Goal: Information Seeking & Learning: Compare options

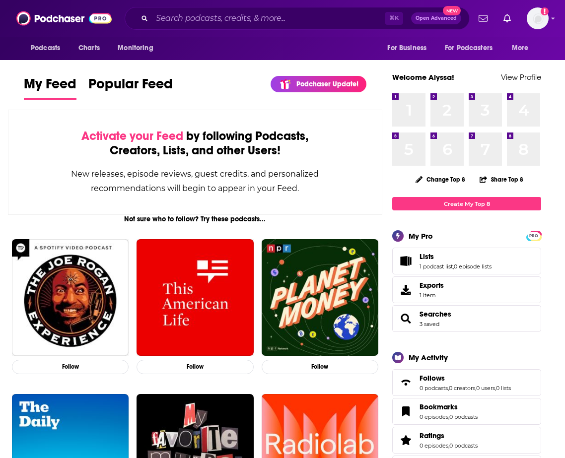
click at [221, 8] on div "⌘ K Open Advanced New" at bounding box center [297, 18] width 345 height 23
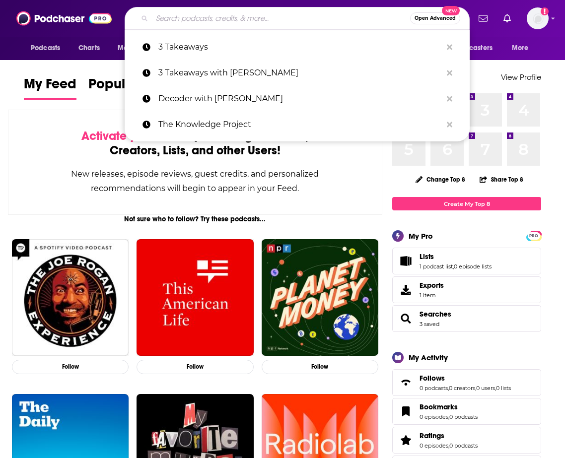
click at [221, 14] on input "Search podcasts, credits, & more..." at bounding box center [281, 18] width 258 height 16
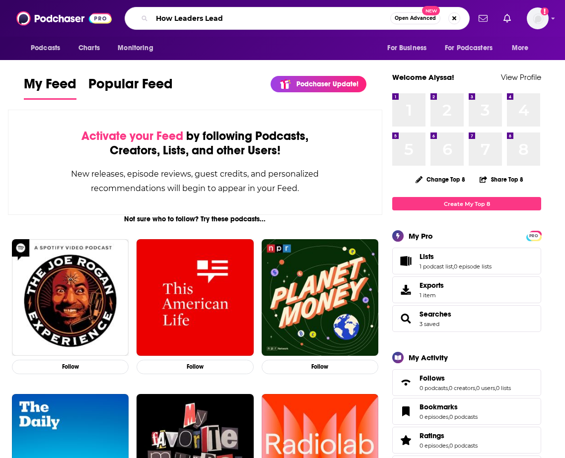
type input "How Leaders Lead"
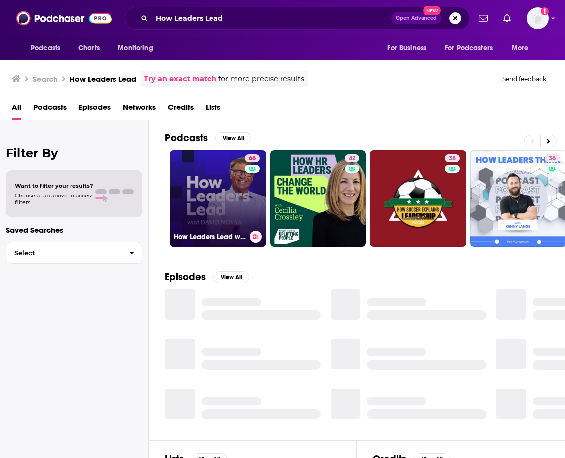
click at [205, 206] on link "66 How Leaders Lead with David Novak" at bounding box center [218, 198] width 96 height 96
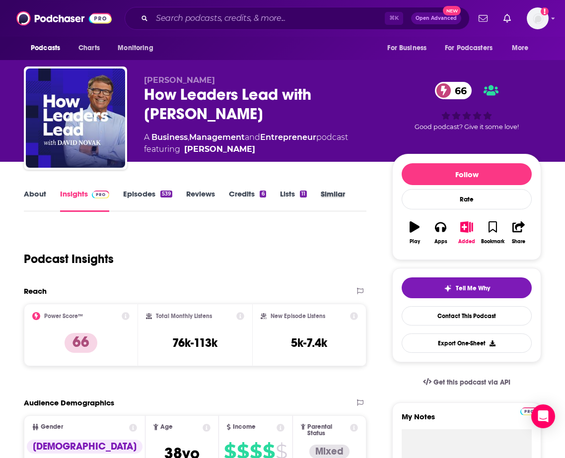
click at [350, 203] on div "Similar" at bounding box center [340, 200] width 38 height 23
click at [339, 194] on link "Similar" at bounding box center [333, 200] width 24 height 23
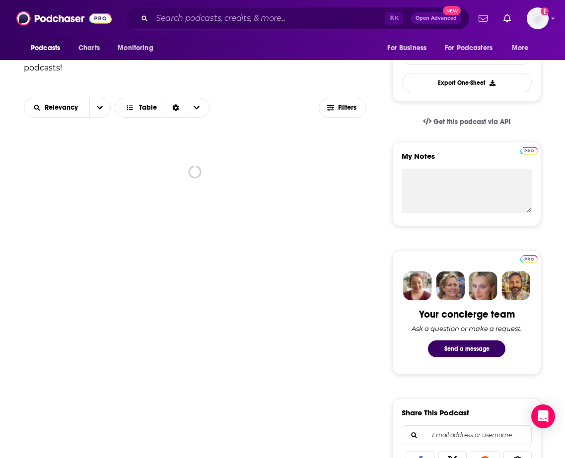
scroll to position [261, 0]
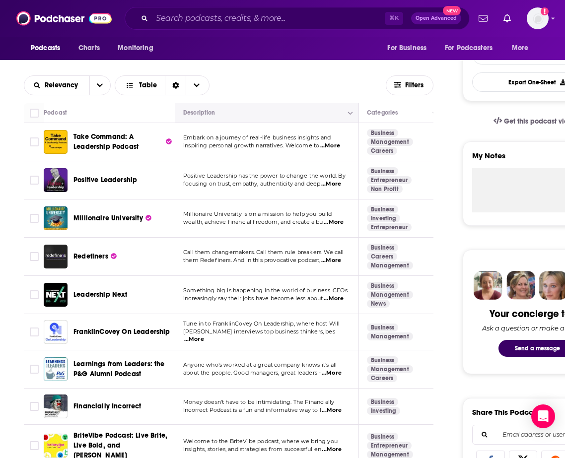
click at [291, 108] on button "Move" at bounding box center [265, 113] width 167 height 12
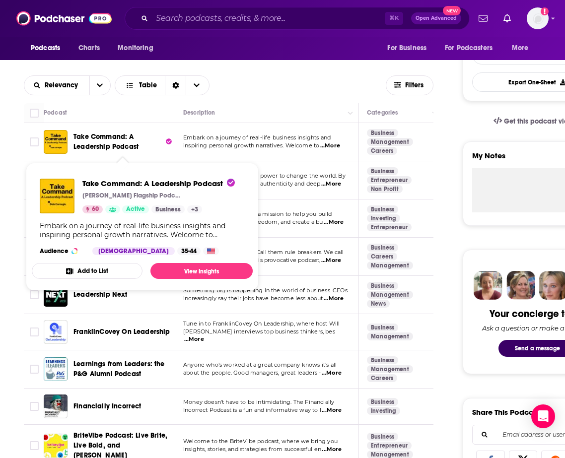
click at [101, 143] on span "Take Command: A Leadership Podcast" at bounding box center [105, 142] width 65 height 18
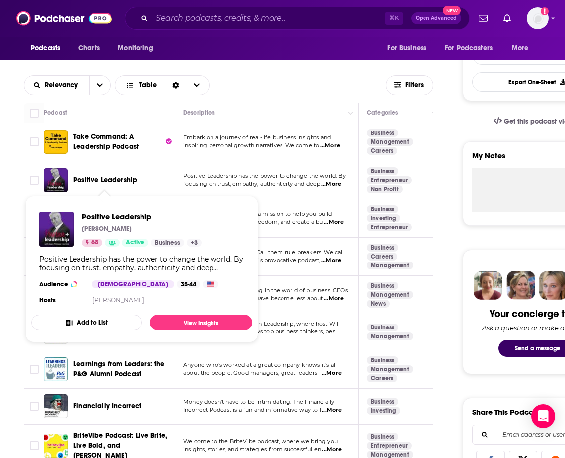
click at [98, 183] on span "Positive Leadership" at bounding box center [105, 180] width 64 height 8
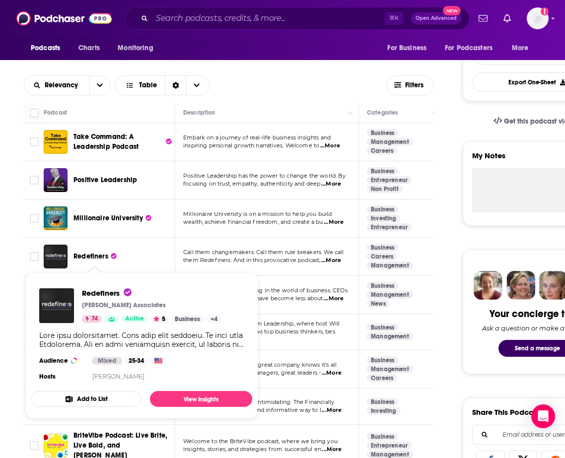
click at [93, 255] on span "Redefiners" at bounding box center [90, 256] width 35 height 8
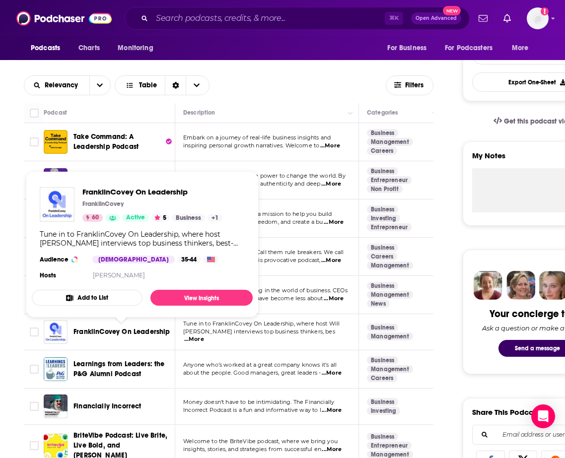
click at [118, 333] on span "FranklinCovey On Leadership" at bounding box center [121, 332] width 97 height 8
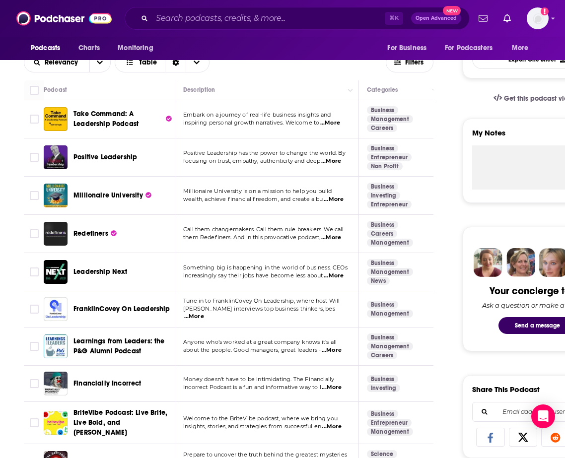
scroll to position [289, 0]
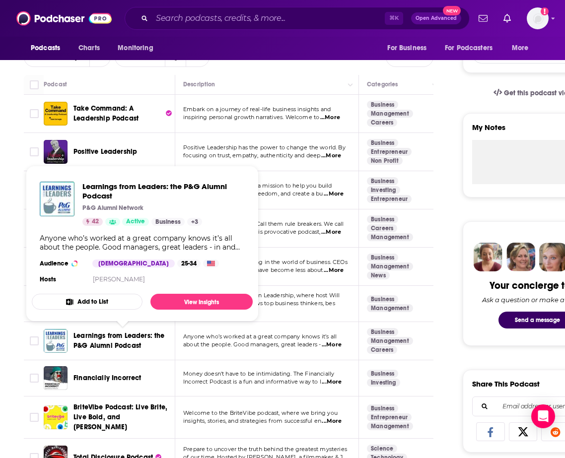
click at [116, 342] on span "Learnings from Leaders: the P&G Alumni Podcast" at bounding box center [118, 341] width 91 height 18
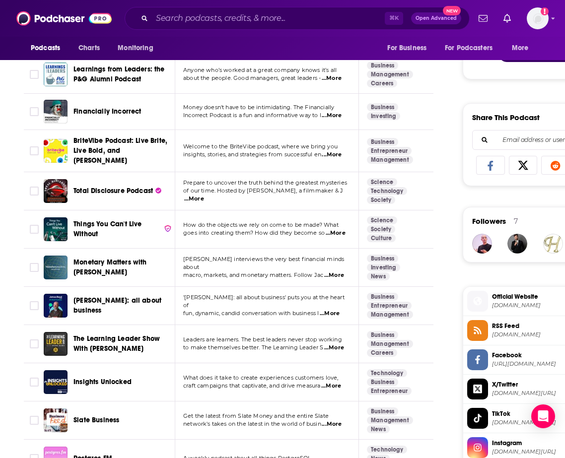
scroll to position [561, 0]
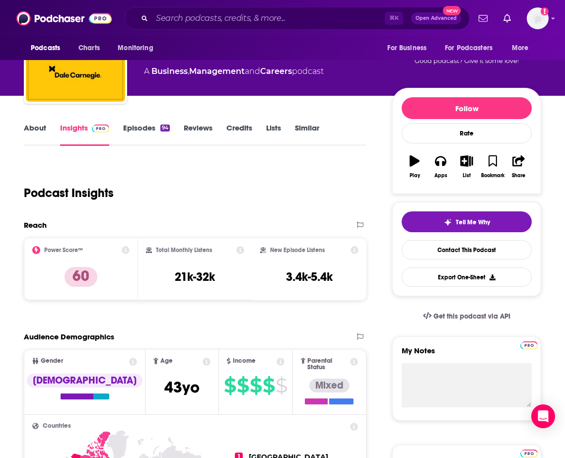
scroll to position [61, 0]
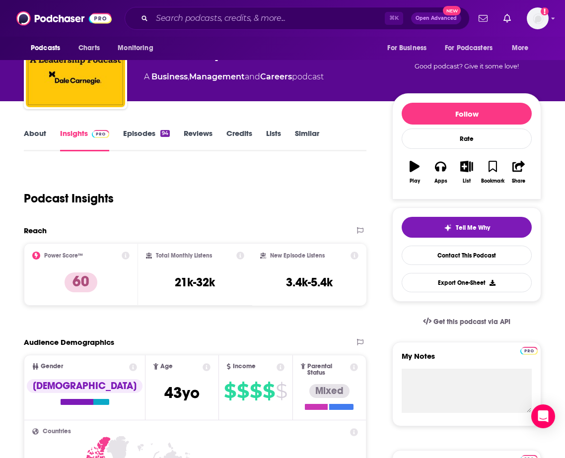
click at [152, 135] on link "Episodes 94" at bounding box center [146, 140] width 47 height 23
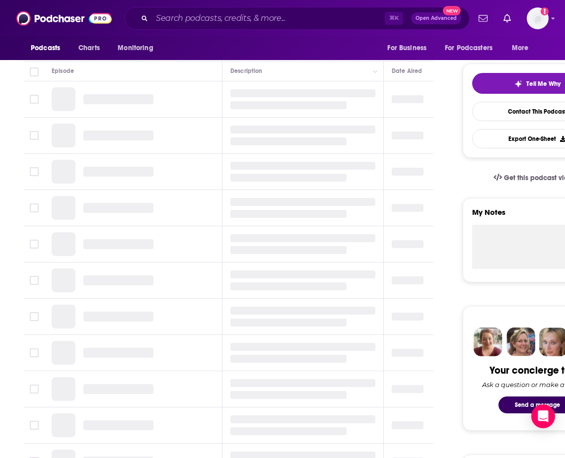
scroll to position [203, 0]
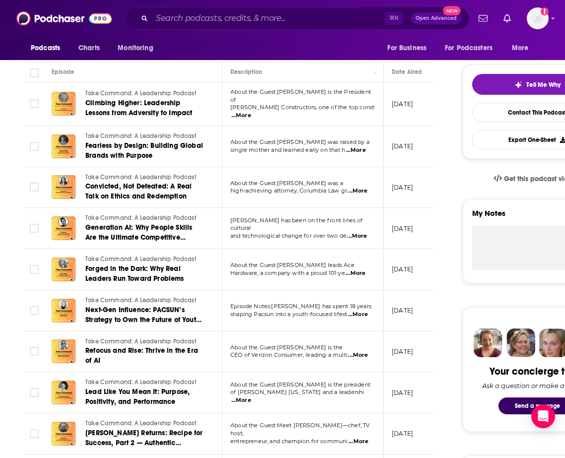
click at [348, 147] on span "...More" at bounding box center [356, 150] width 20 height 8
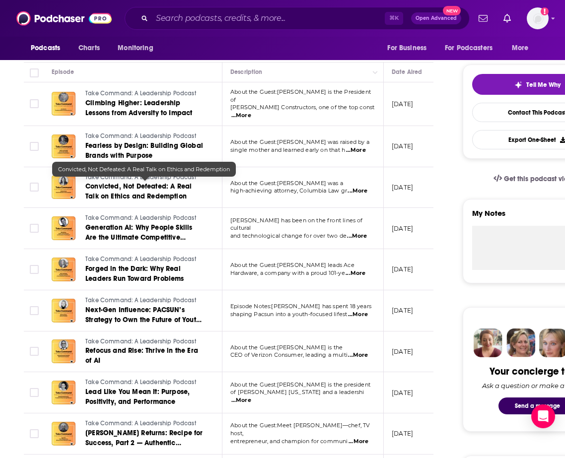
click at [182, 187] on span "Convicted, Not Defeated: A Real Talk on Ethics and Redemption" at bounding box center [138, 191] width 106 height 18
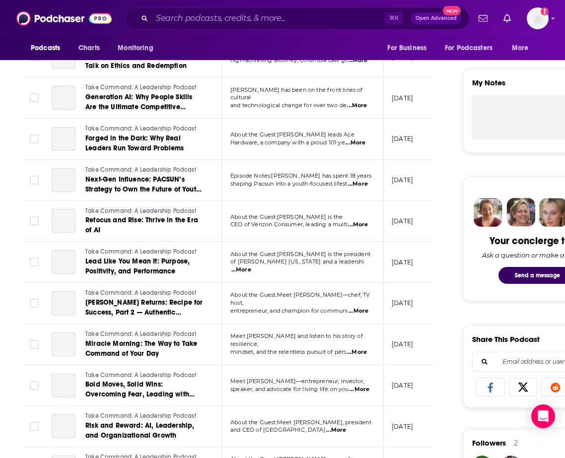
scroll to position [341, 0]
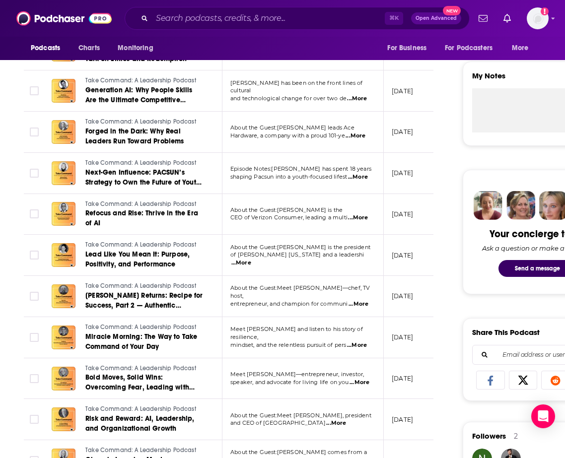
click at [285, 218] on span "CEO of Verizon Consumer, leading a multi" at bounding box center [288, 217] width 117 height 7
click at [285, 179] on td "Episode Notes:Brieane Olson has spent 18 years shaping Pacsun into a youth-focu…" at bounding box center [302, 173] width 161 height 41
click at [291, 127] on span "About the Guest:John Venhuizen leads Ace" at bounding box center [292, 127] width 124 height 7
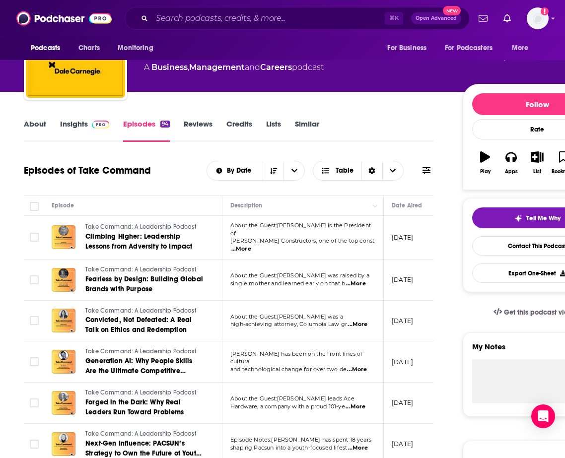
scroll to position [63, 0]
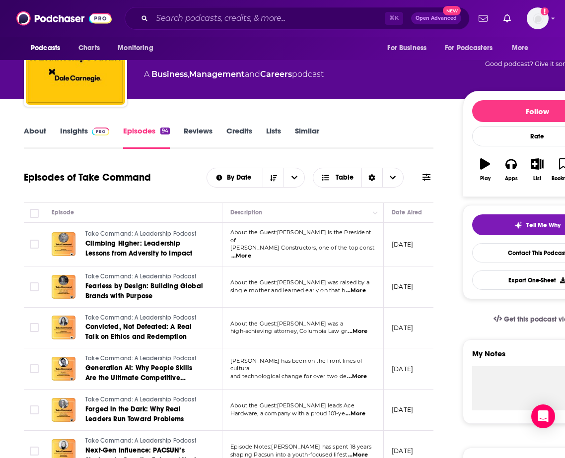
click at [26, 130] on link "About" at bounding box center [35, 137] width 22 height 23
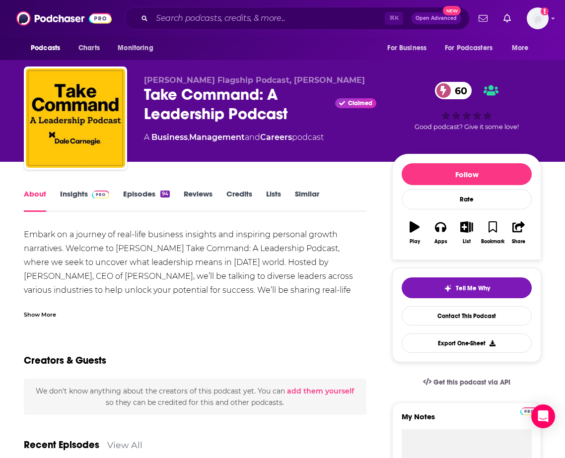
click at [78, 197] on link "Insights" at bounding box center [84, 200] width 49 height 23
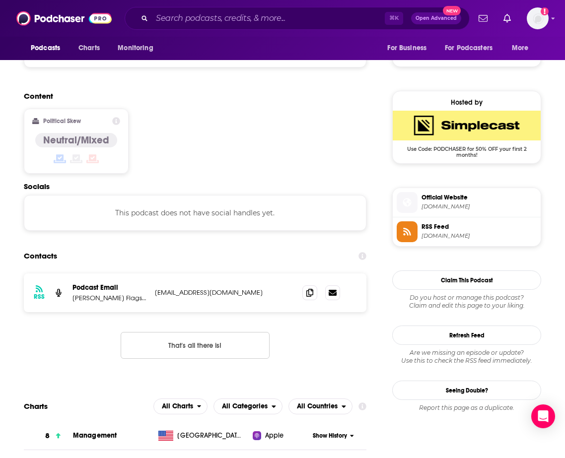
scroll to position [758, 0]
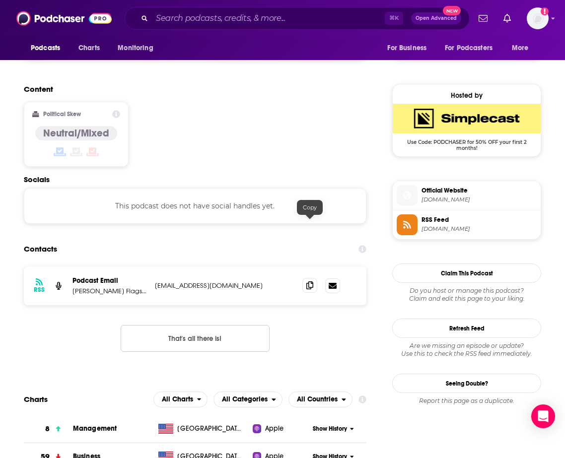
click at [311, 281] on icon at bounding box center [309, 285] width 7 height 8
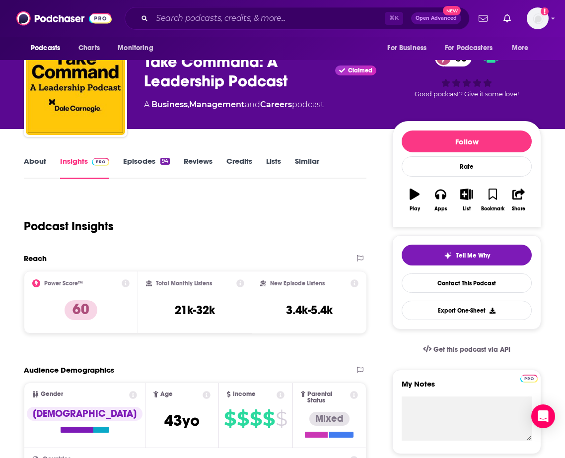
scroll to position [0, 0]
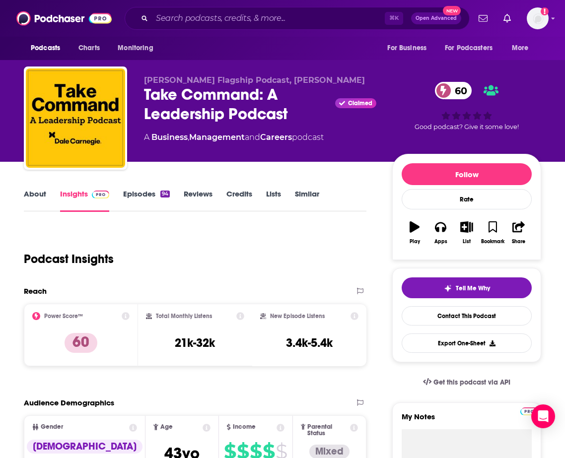
click at [141, 204] on link "Episodes 94" at bounding box center [146, 200] width 47 height 23
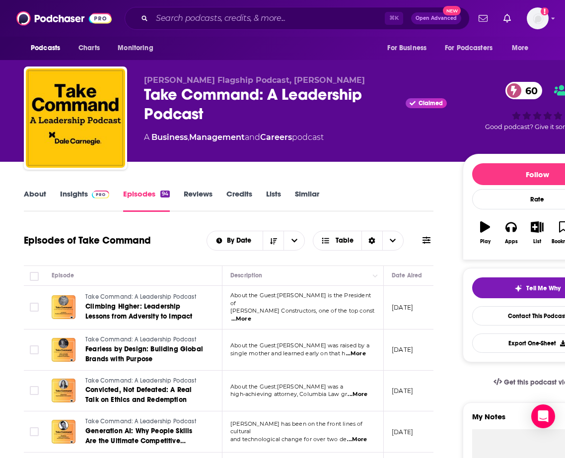
click at [196, 193] on link "Reviews" at bounding box center [198, 200] width 29 height 23
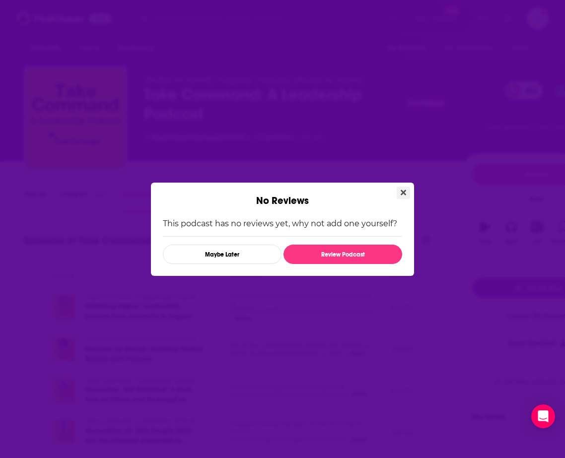
click at [403, 194] on icon "Close" at bounding box center [403, 192] width 5 height 5
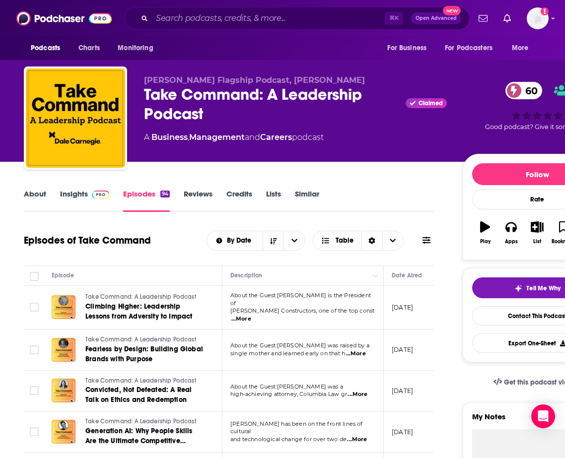
click at [87, 199] on link "Insights" at bounding box center [84, 200] width 49 height 23
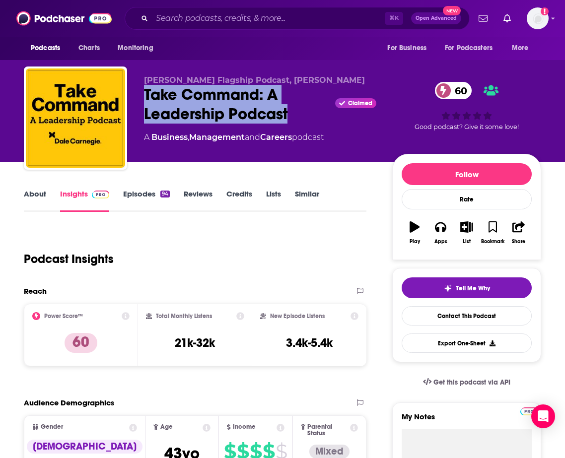
drag, startPoint x: 300, startPoint y: 124, endPoint x: 140, endPoint y: 96, distance: 162.2
click at [140, 96] on div "Dale Carnegie Flagship Podcast, Joe Hart Take Command: A Leadership Podcast Cla…" at bounding box center [282, 120] width 517 height 107
click at [147, 198] on link "Episodes 94" at bounding box center [146, 200] width 47 height 23
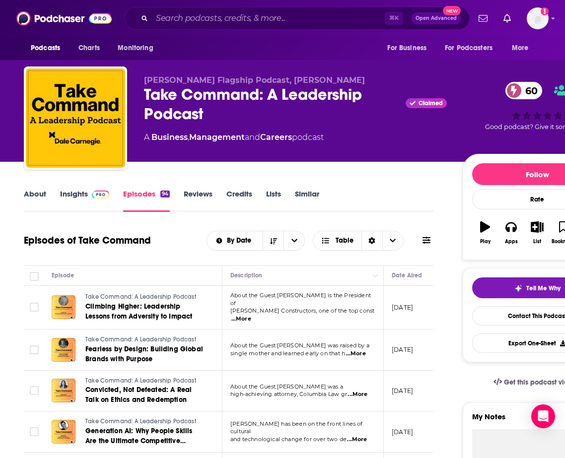
click at [37, 189] on link "About" at bounding box center [35, 200] width 22 height 23
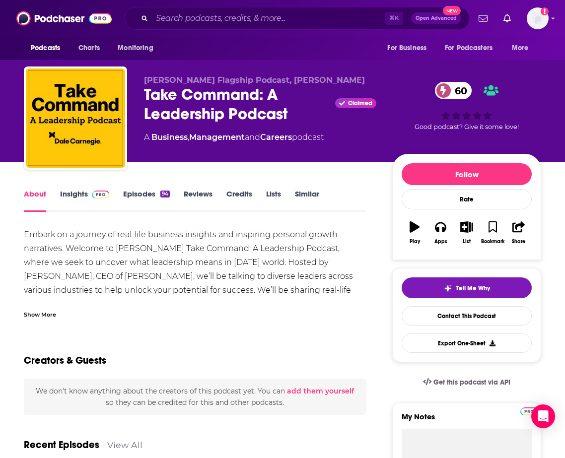
click at [149, 196] on link "Episodes 94" at bounding box center [146, 200] width 47 height 23
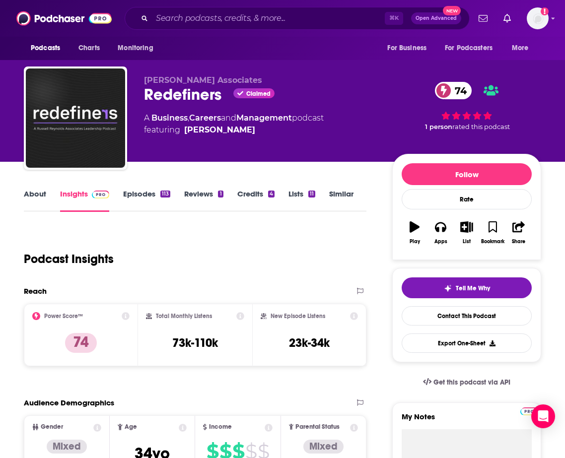
click at [141, 192] on link "Episodes 113" at bounding box center [146, 200] width 47 height 23
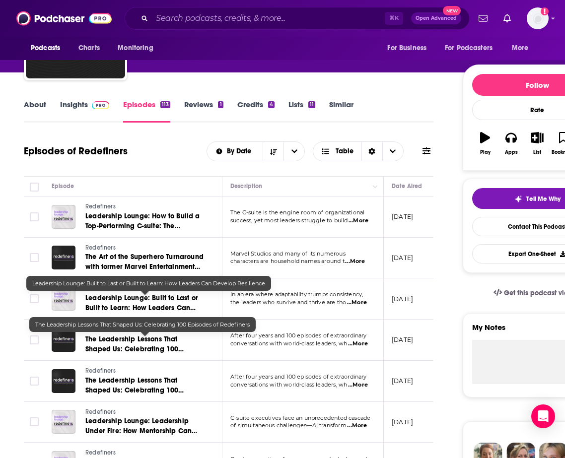
scroll to position [93, 0]
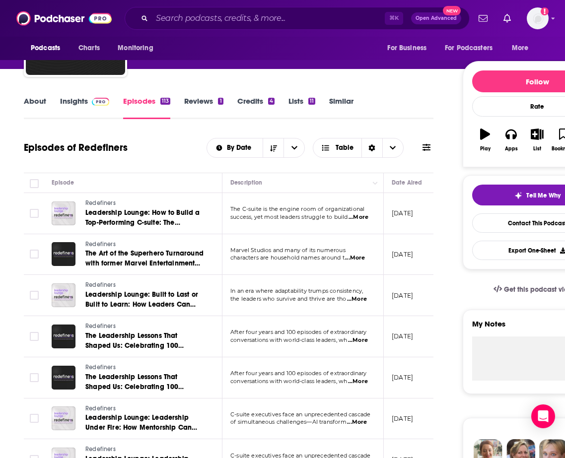
click at [356, 422] on span "...More" at bounding box center [357, 422] width 20 height 8
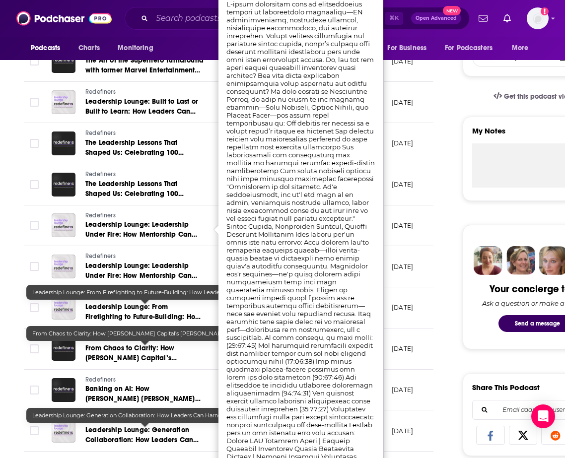
scroll to position [0, 0]
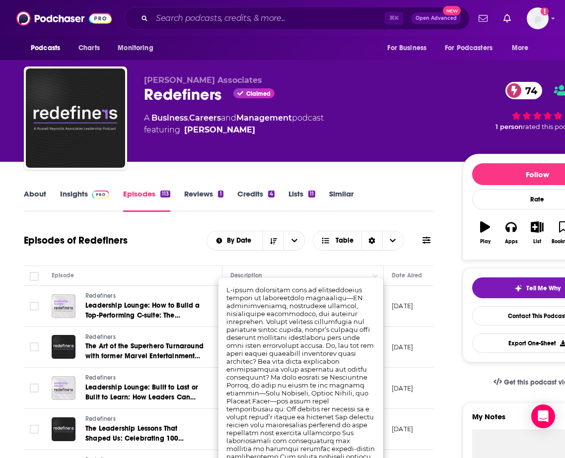
click at [157, 248] on div "Episodes of Redefiners By Date Table" at bounding box center [228, 241] width 409 height 26
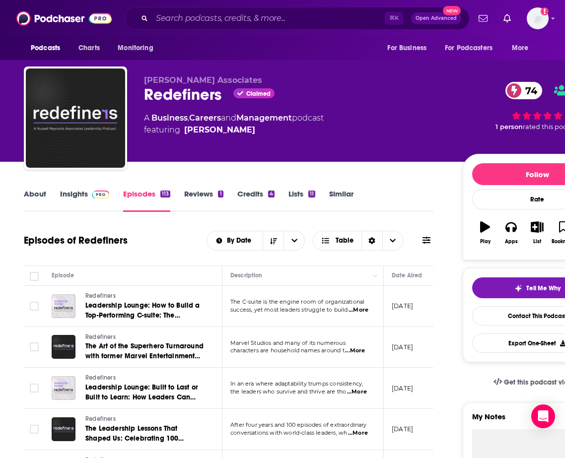
click at [39, 196] on link "About" at bounding box center [35, 200] width 22 height 23
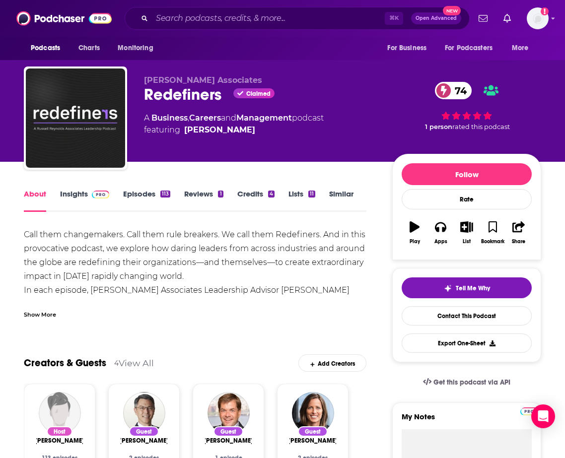
click at [138, 201] on link "Episodes 113" at bounding box center [146, 200] width 47 height 23
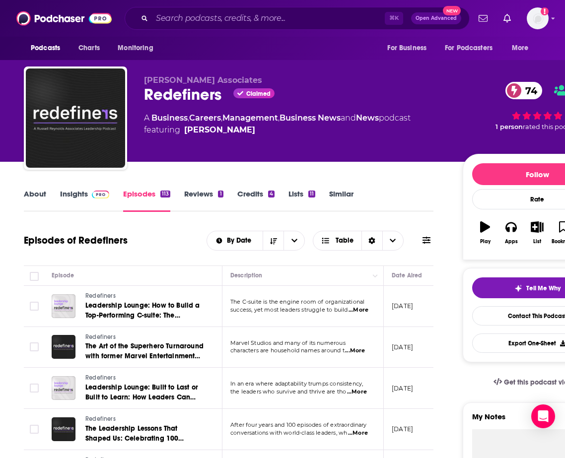
click at [82, 199] on link "Insights" at bounding box center [84, 200] width 49 height 23
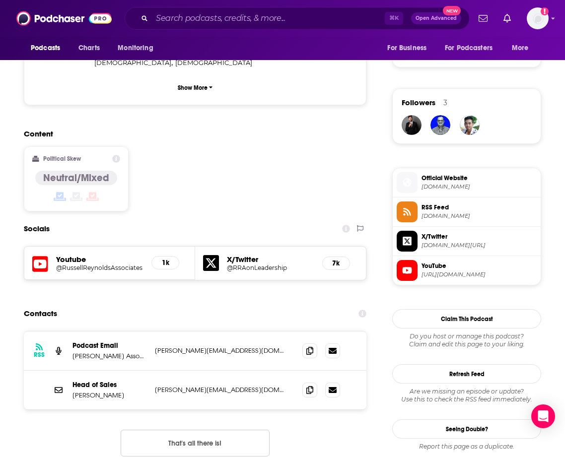
scroll to position [678, 0]
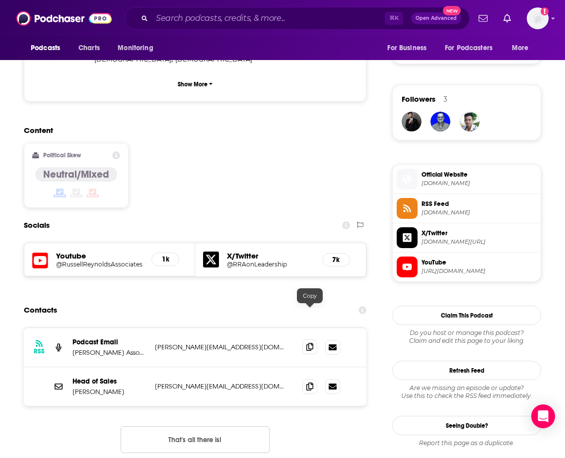
click at [313, 343] on icon at bounding box center [309, 347] width 7 height 8
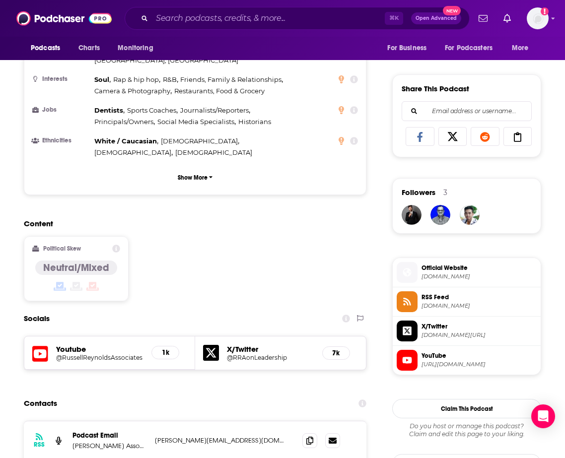
scroll to position [54, 0]
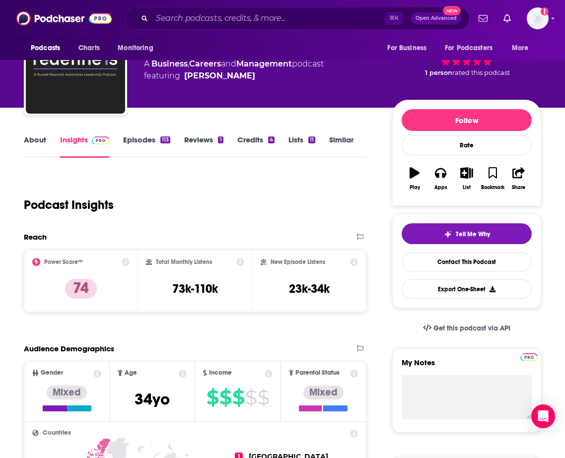
click at [138, 136] on link "Episodes 113" at bounding box center [146, 146] width 47 height 23
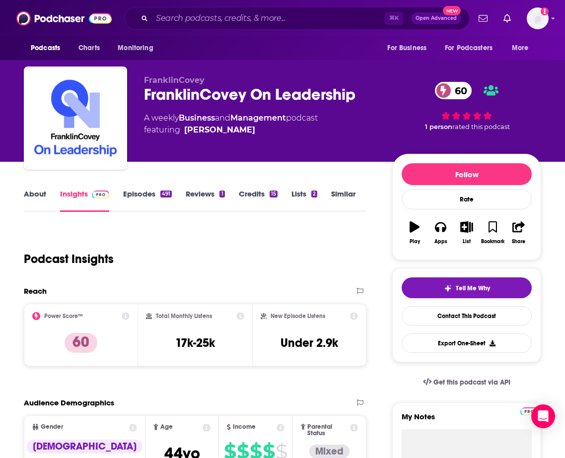
click at [141, 202] on link "Episodes 491" at bounding box center [147, 200] width 49 height 23
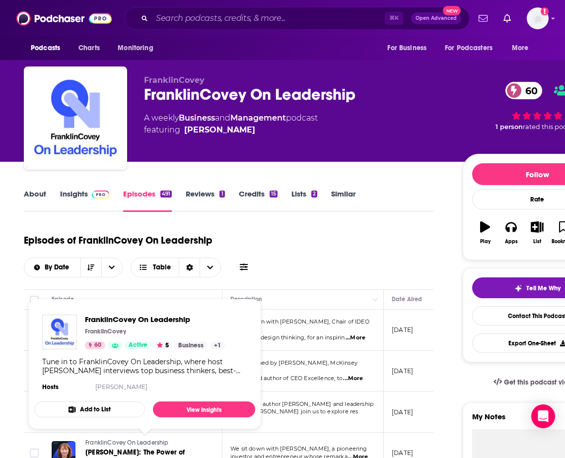
click at [287, 269] on div "Episodes of FranklinCovey On Leadership By Date Table" at bounding box center [228, 253] width 409 height 50
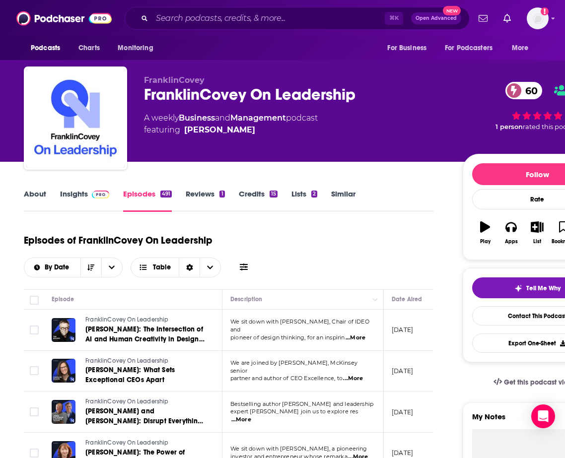
click at [39, 196] on link "About" at bounding box center [35, 200] width 22 height 23
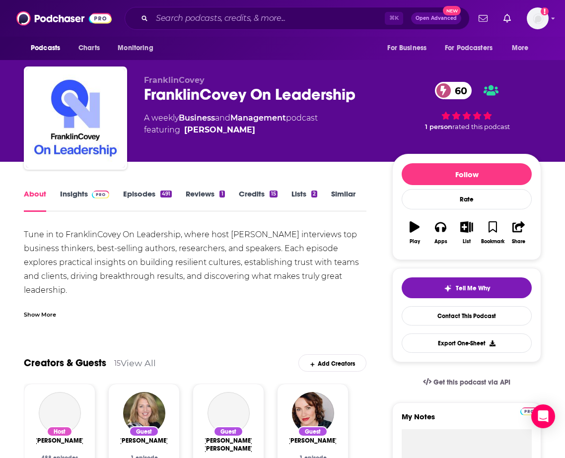
click at [84, 195] on link "Insights" at bounding box center [84, 200] width 49 height 23
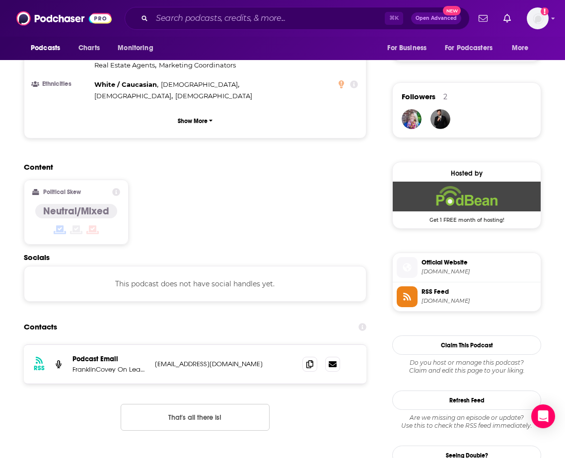
scroll to position [683, 0]
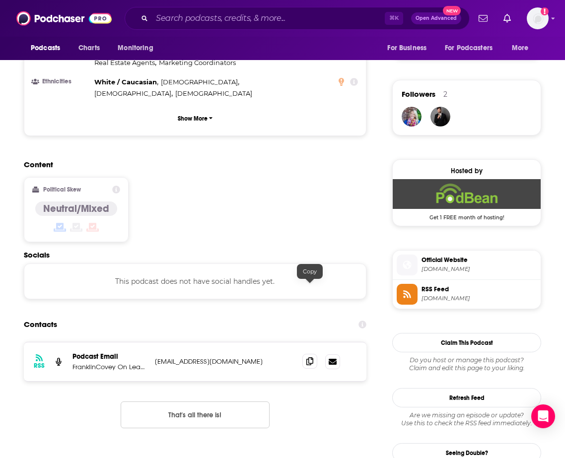
click at [312, 357] on icon at bounding box center [309, 361] width 7 height 8
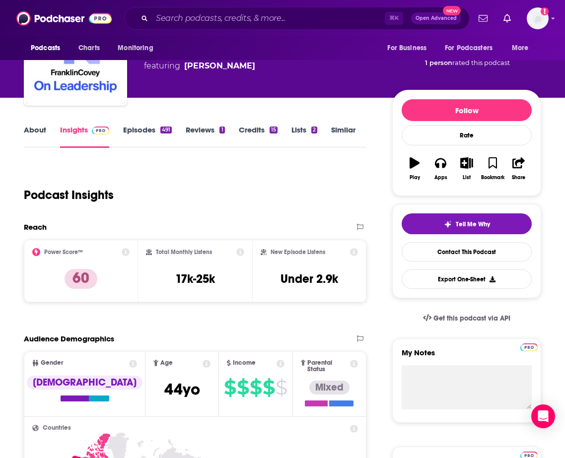
scroll to position [0, 0]
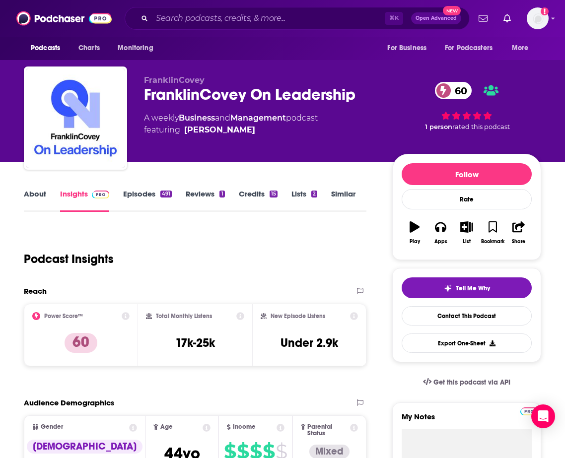
click at [163, 195] on div "491" at bounding box center [165, 194] width 11 height 7
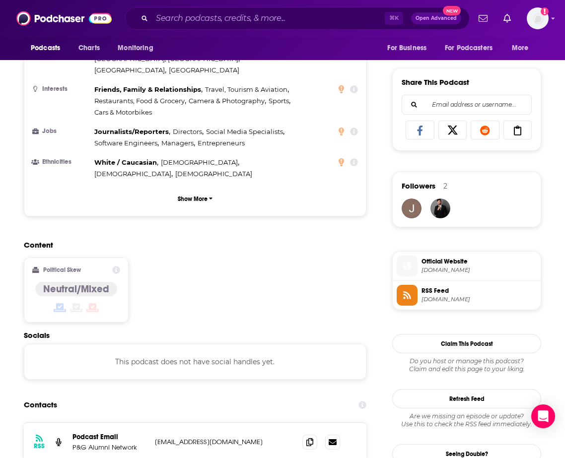
scroll to position [611, 0]
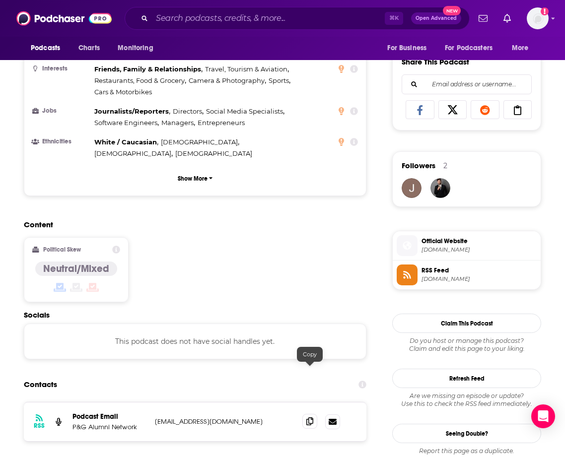
click at [310, 417] on icon at bounding box center [309, 421] width 7 height 8
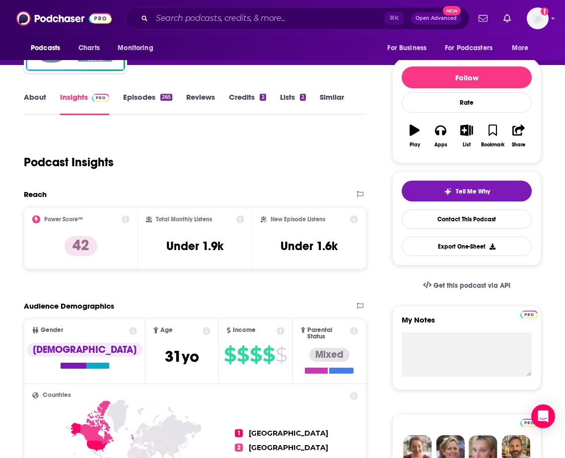
scroll to position [98, 0]
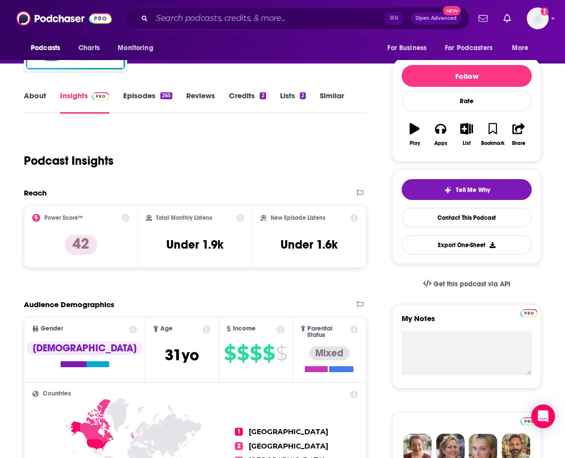
click at [157, 104] on link "Episodes 265" at bounding box center [147, 102] width 49 height 23
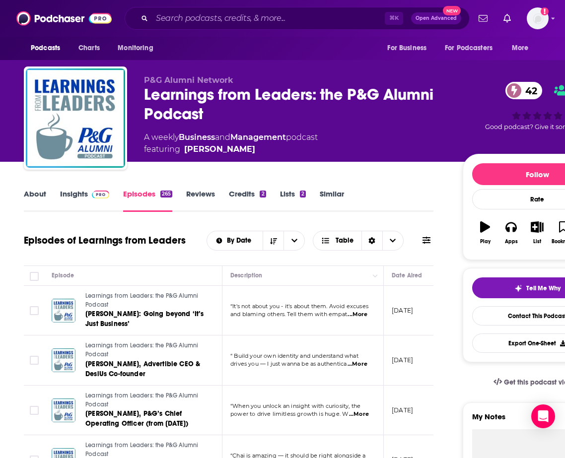
click at [39, 196] on link "About" at bounding box center [35, 200] width 22 height 23
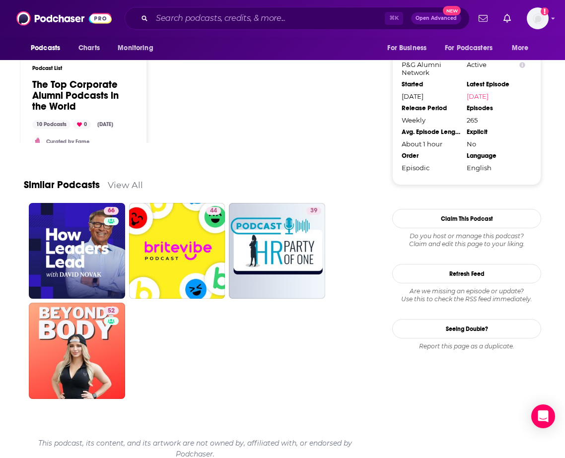
scroll to position [910, 0]
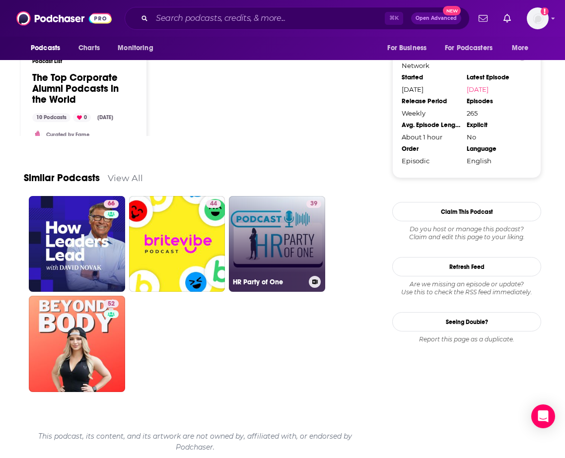
click at [274, 239] on link "39 HR Party of One" at bounding box center [277, 244] width 96 height 96
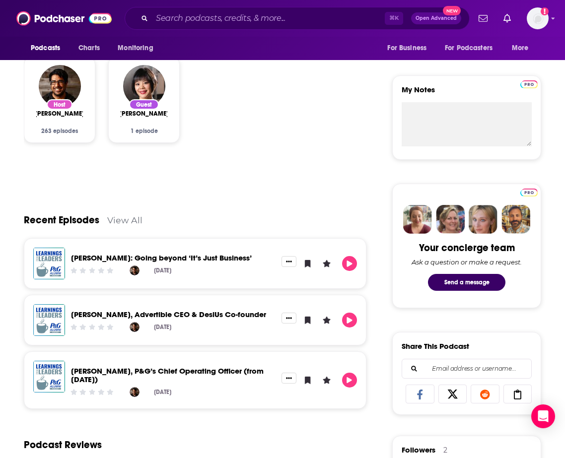
scroll to position [0, 0]
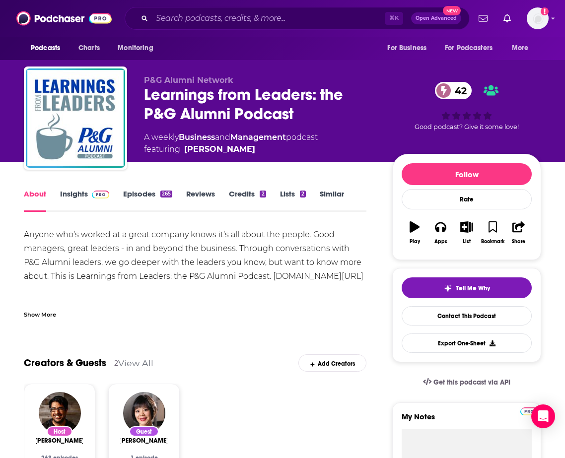
click at [86, 195] on link "Insights" at bounding box center [84, 200] width 49 height 23
